Goal: Information Seeking & Learning: Learn about a topic

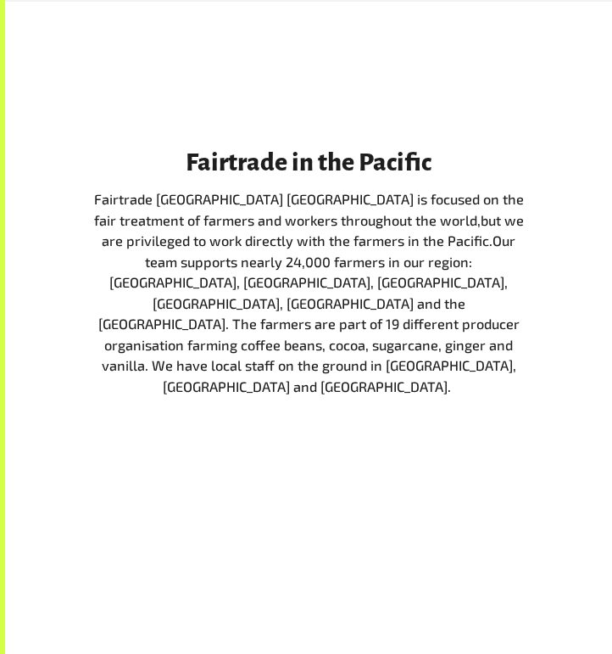
scroll to position [1798, 0]
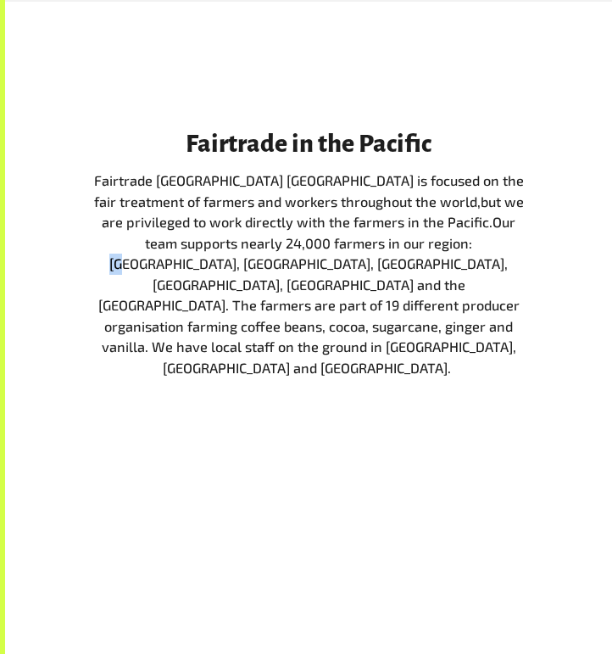
drag, startPoint x: 322, startPoint y: 231, endPoint x: 341, endPoint y: 237, distance: 19.6
click at [341, 237] on span "Our team supports nearly 24,000 farmers in our region: Papua New Guinea, Timor-…" at bounding box center [308, 295] width 421 height 162
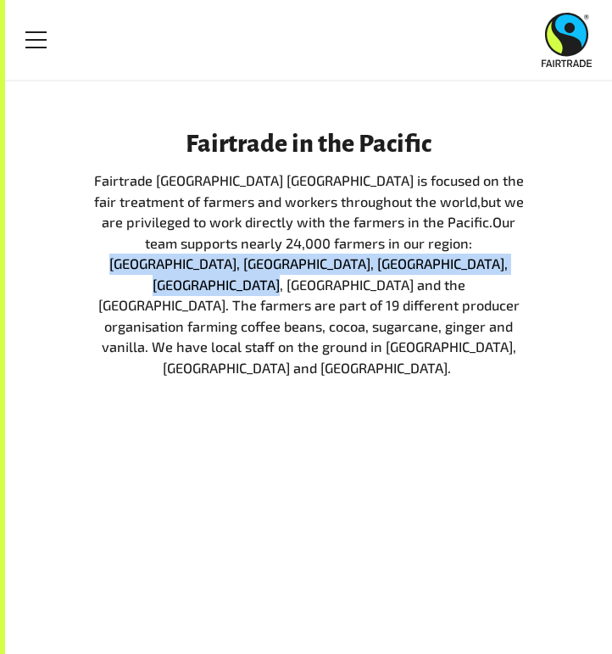
drag, startPoint x: 321, startPoint y: 231, endPoint x: 370, endPoint y: 257, distance: 55.7
click at [370, 257] on span "Our team supports nearly 24,000 farmers in our region: Papua New Guinea, Timor-…" at bounding box center [308, 295] width 421 height 162
copy span "Papua New Guinea, Timor-Leste, Fiji, Samoa, Tonga and the Solomon Islands."
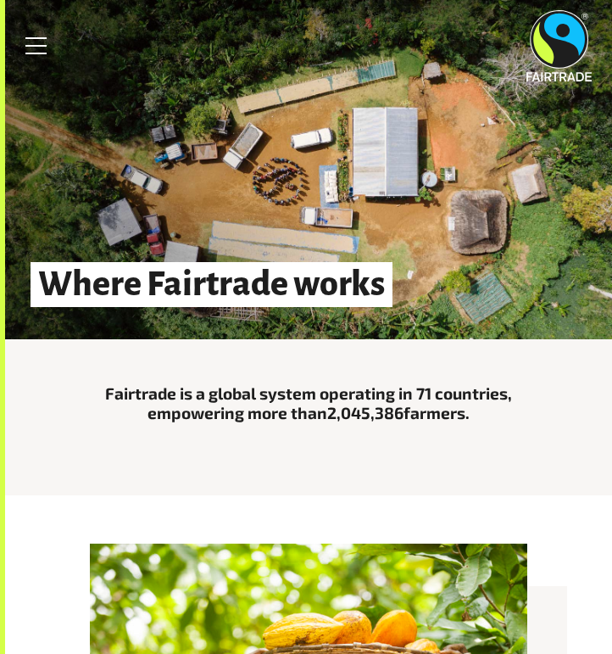
scroll to position [0, 0]
click at [570, 48] on img at bounding box center [558, 45] width 65 height 71
